Goal: Task Accomplishment & Management: Manage account settings

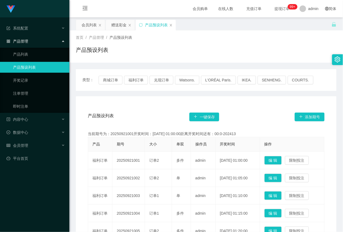
click at [33, 68] on link "产品预设列表" at bounding box center [39, 67] width 52 height 11
click at [88, 26] on div "会员列表" at bounding box center [89, 25] width 15 height 10
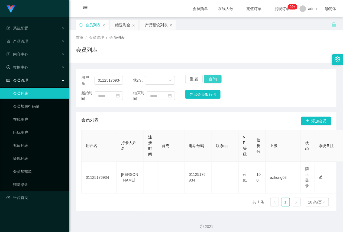
click at [211, 78] on button "查 询" at bounding box center [212, 79] width 17 height 9
click at [121, 24] on div "赠送彩金" at bounding box center [122, 25] width 15 height 10
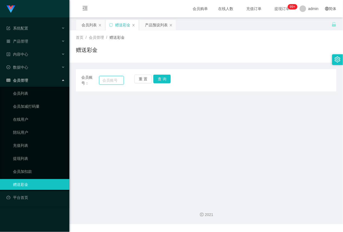
click at [104, 79] on input "text" at bounding box center [111, 80] width 25 height 9
drag, startPoint x: 91, startPoint y: 27, endPoint x: 129, endPoint y: 56, distance: 47.9
click at [91, 27] on div "会员列表" at bounding box center [89, 25] width 15 height 10
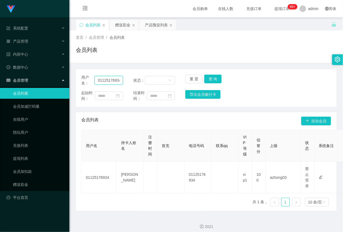
click at [107, 81] on input "01125176934" at bounding box center [109, 80] width 28 height 9
click at [109, 80] on input "01125176934" at bounding box center [109, 80] width 28 height 9
click at [190, 78] on button "重 置" at bounding box center [193, 79] width 17 height 9
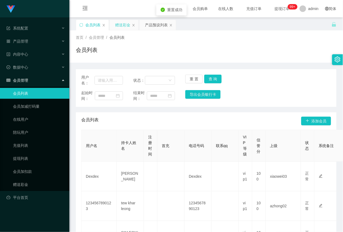
click at [124, 26] on div "赠送彩金" at bounding box center [122, 25] width 15 height 10
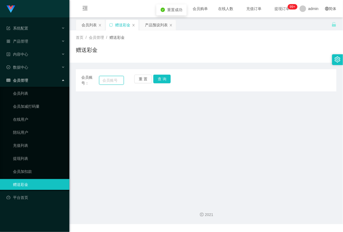
click at [107, 77] on input "text" at bounding box center [111, 80] width 25 height 9
paste input "🕘 发布时间：09:20 至 09:40 请按照以下步骤进行操作： 步骤1： 打开Youtube。 步骤2： 点击以下链接，点击订阅。 [URL][DOMAI…"
type input "🕘 发布时间：09:20 至 09:40 请按照以下步骤进行操作： 步骤1： 打开Youtube。 步骤2： 点击以下链接，点击订阅。 [URL][DOMAI…"
drag, startPoint x: 120, startPoint y: 80, endPoint x: 72, endPoint y: 79, distance: 48.0
click at [72, 79] on main "关闭左侧 关闭右侧 关闭其它 刷新页面 会员列表 赠送彩金 产品预设列表 首页 / 会员管理 / 赠送彩金 / 赠送彩金 会员账号： 重 置 查 询 会员账号…" at bounding box center [206, 107] width 274 height 181
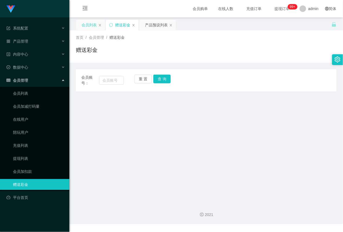
drag, startPoint x: 75, startPoint y: 23, endPoint x: 88, endPoint y: 25, distance: 12.3
click at [75, 24] on main "关闭左侧 关闭右侧 关闭其它 刷新页面 会员列表 赠送彩金 产品预设列表 首页 / 会员管理 / 赠送彩金 / 赠送彩金 会员账号： 重 置 查 询 会员账号…" at bounding box center [206, 107] width 274 height 181
click at [98, 26] on div "会员列表" at bounding box center [90, 25] width 29 height 10
click at [89, 26] on div "会员列表" at bounding box center [89, 25] width 15 height 10
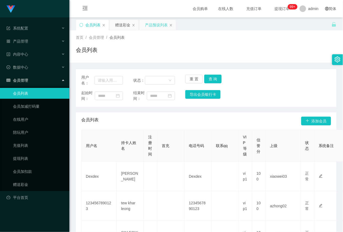
click at [153, 24] on div "产品预设列表" at bounding box center [156, 25] width 23 height 10
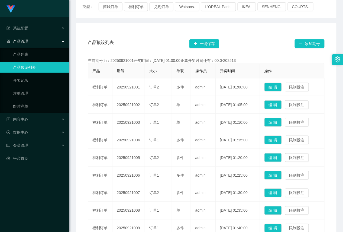
scroll to position [90, 0]
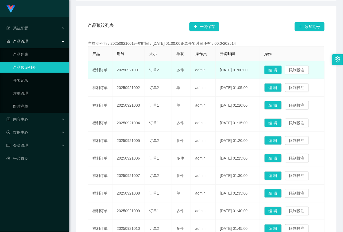
click at [274, 71] on button "编 辑" at bounding box center [273, 70] width 17 height 9
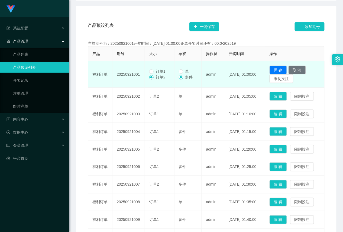
scroll to position [0, 0]
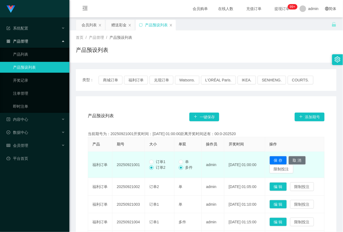
click at [248, 112] on div "产品预设列表 一键保存 添加期号" at bounding box center [206, 116] width 237 height 17
click at [299, 160] on button "取 消" at bounding box center [297, 160] width 17 height 9
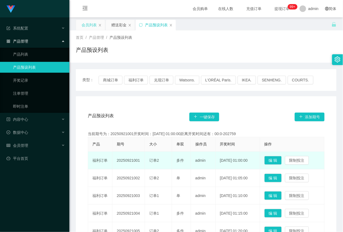
click at [92, 24] on div "会员列表" at bounding box center [89, 25] width 15 height 10
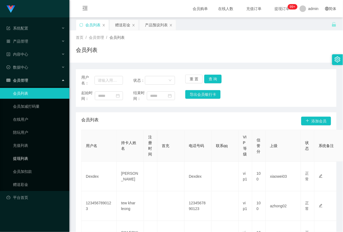
drag, startPoint x: 29, startPoint y: 158, endPoint x: 30, endPoint y: 164, distance: 5.3
click at [29, 158] on link "提现列表" at bounding box center [39, 158] width 52 height 11
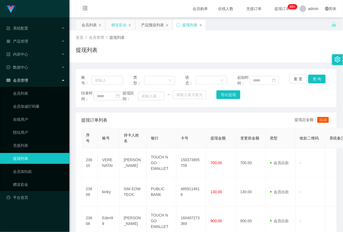
click at [122, 23] on div "赠送彩金" at bounding box center [118, 25] width 15 height 10
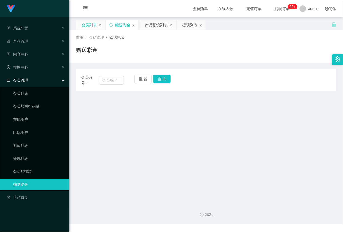
click at [93, 23] on div "会员列表" at bounding box center [89, 25] width 15 height 10
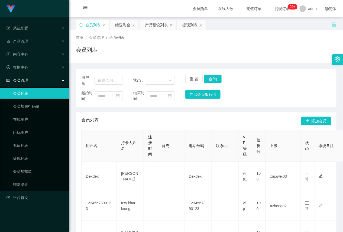
click at [278, 10] on span "提现订单 99+" at bounding box center [282, 9] width 21 height 4
